Goal: Information Seeking & Learning: Learn about a topic

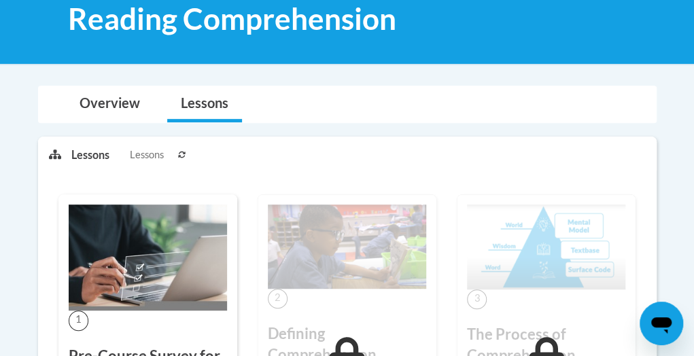
scroll to position [194, 0]
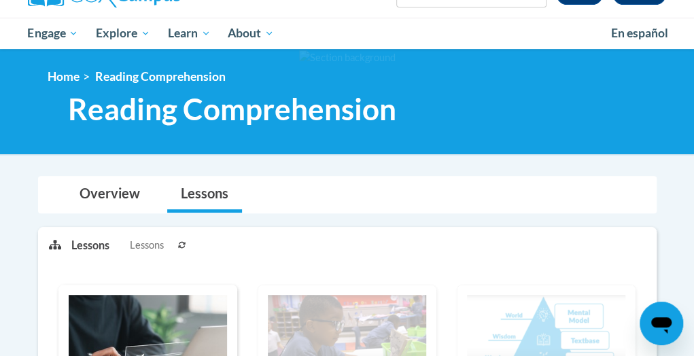
scroll to position [106, 0]
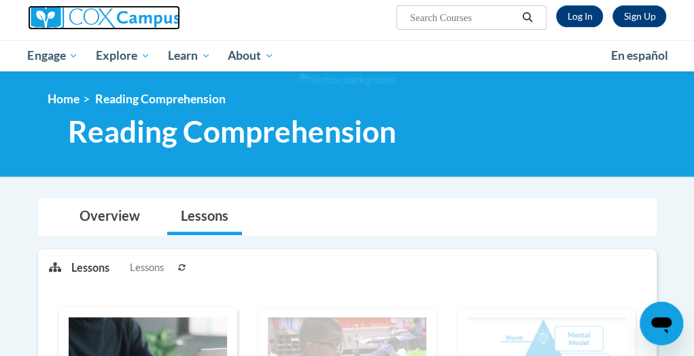
click at [120, 16] on img at bounding box center [104, 17] width 152 height 24
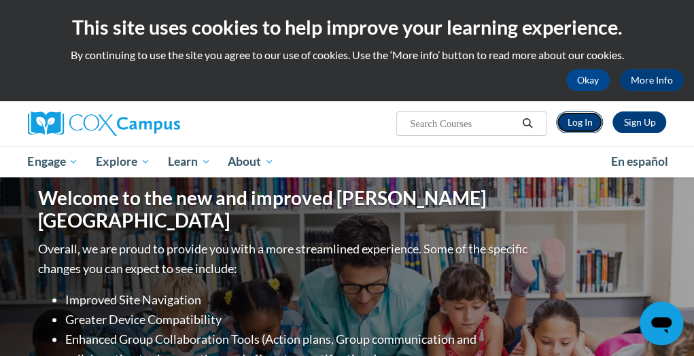
click at [577, 116] on link "Log In" at bounding box center [579, 123] width 47 height 22
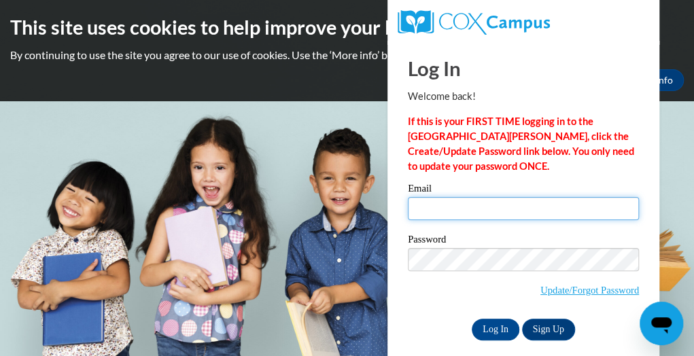
click at [522, 207] on input "Email" at bounding box center [523, 208] width 231 height 23
type input "maria.becerra@rusd.org"
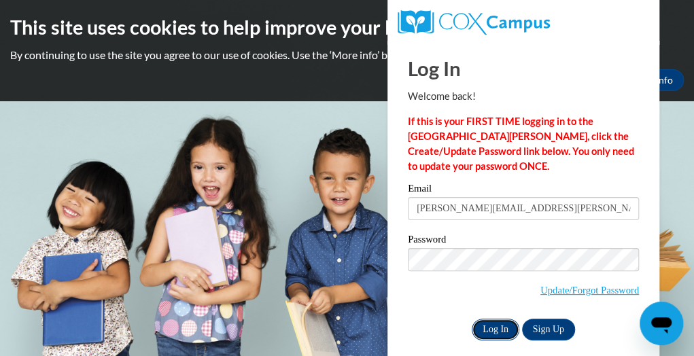
click at [498, 333] on input "Log In" at bounding box center [496, 330] width 48 height 22
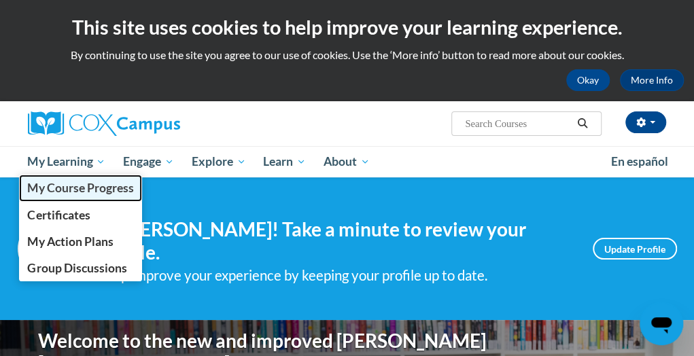
click at [80, 181] on span "My Course Progress" at bounding box center [80, 188] width 106 height 14
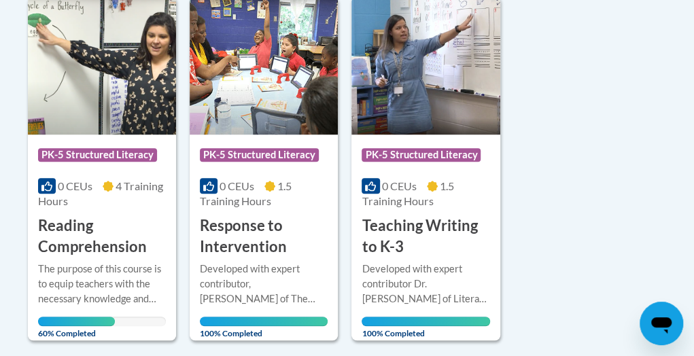
scroll to position [354, 0]
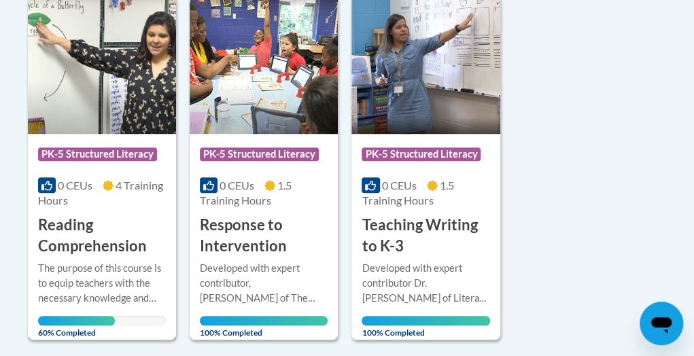
click at [107, 116] on img at bounding box center [102, 64] width 148 height 139
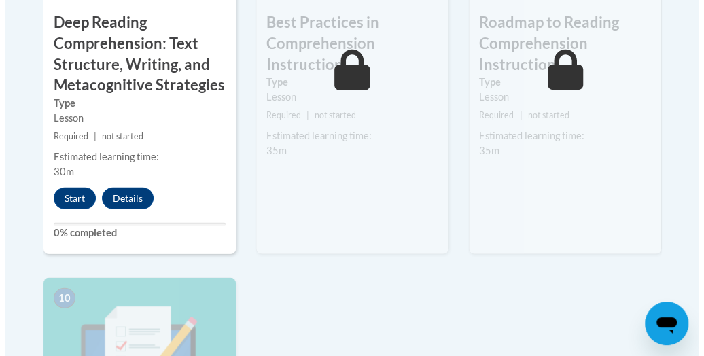
scroll to position [1409, 0]
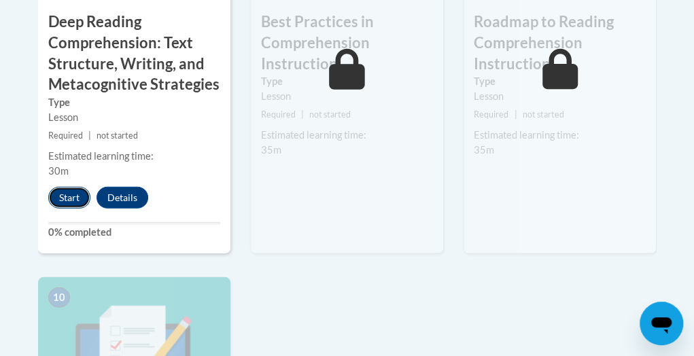
click at [68, 187] on button "Start" at bounding box center [69, 198] width 42 height 22
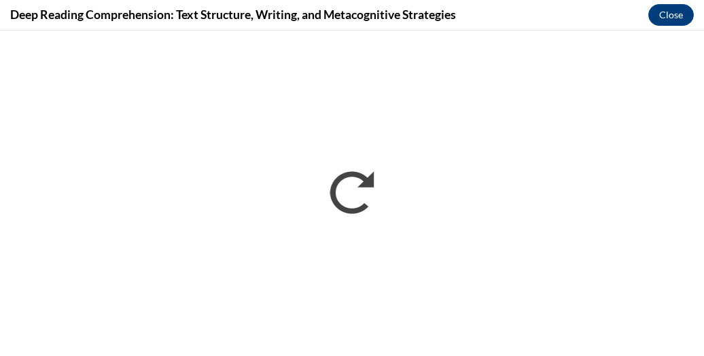
scroll to position [0, 0]
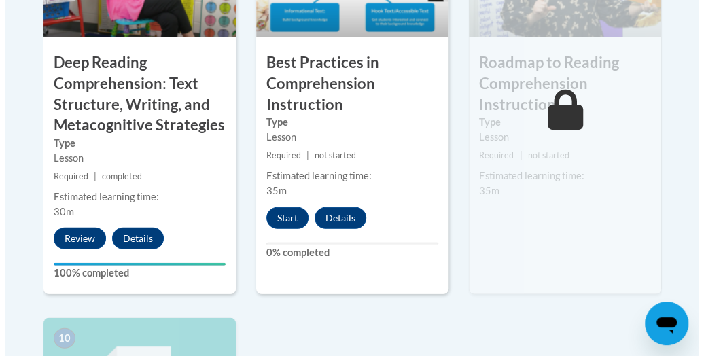
scroll to position [1411, 0]
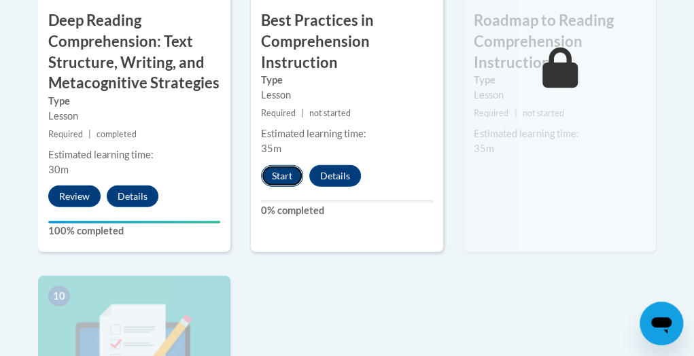
click at [284, 165] on button "Start" at bounding box center [282, 176] width 42 height 22
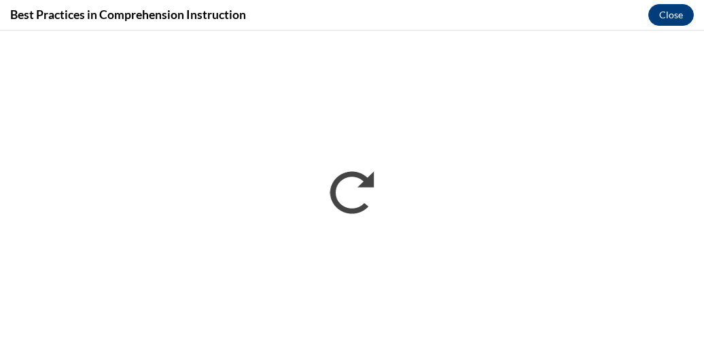
scroll to position [0, 0]
